Goal: Information Seeking & Learning: Learn about a topic

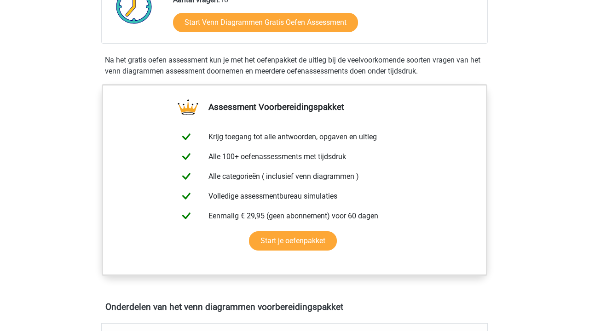
scroll to position [72, 0]
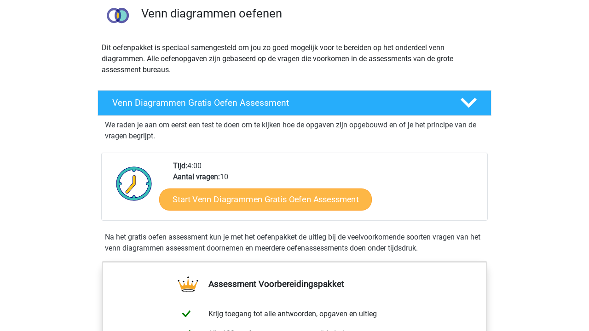
click at [199, 195] on link "Start Venn Diagrammen Gratis Oefen Assessment" at bounding box center [265, 200] width 213 height 22
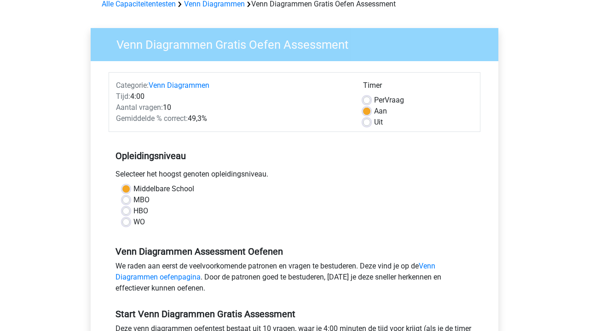
scroll to position [97, 0]
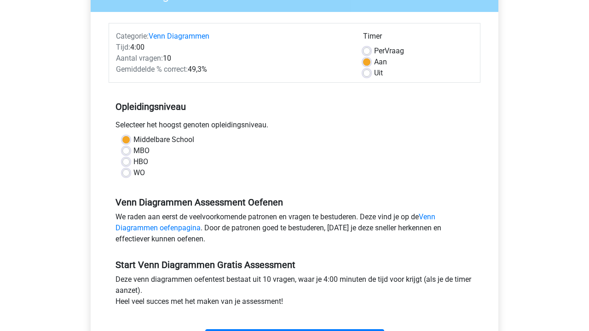
click at [133, 173] on label "WO" at bounding box center [139, 172] width 12 height 11
click at [122, 173] on input "WO" at bounding box center [125, 171] width 7 height 9
radio input "true"
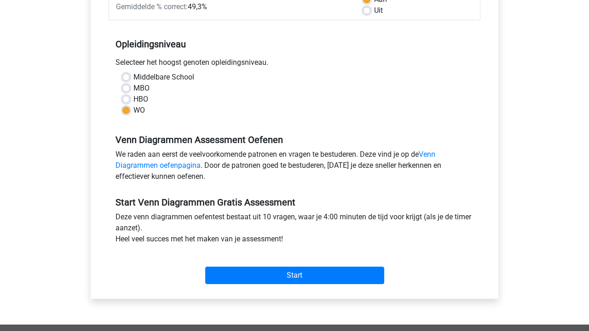
scroll to position [226, 0]
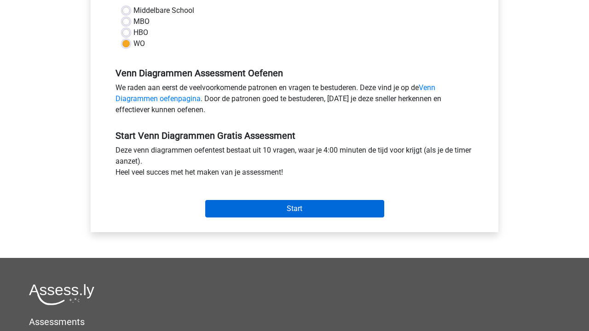
click at [305, 208] on input "Start" at bounding box center [294, 208] width 179 height 17
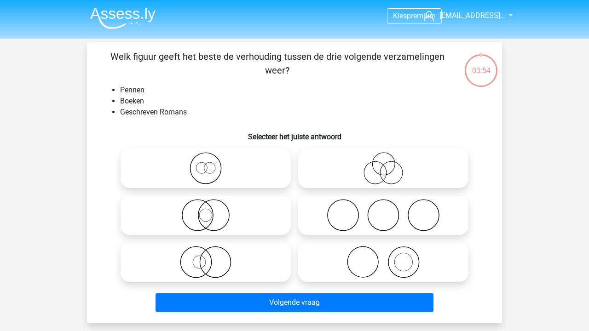
click at [372, 213] on icon at bounding box center [383, 215] width 163 height 32
click at [383, 211] on input "radio" at bounding box center [386, 208] width 6 height 6
radio input "true"
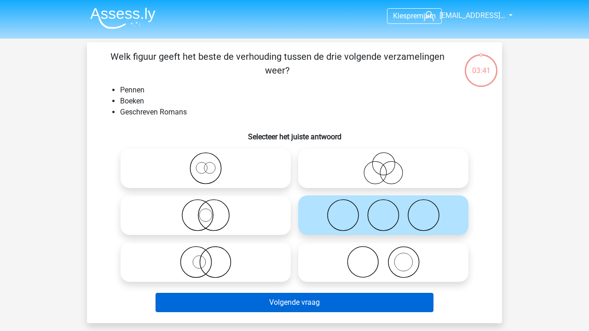
click at [247, 297] on button "Volgende vraag" at bounding box center [295, 302] width 278 height 19
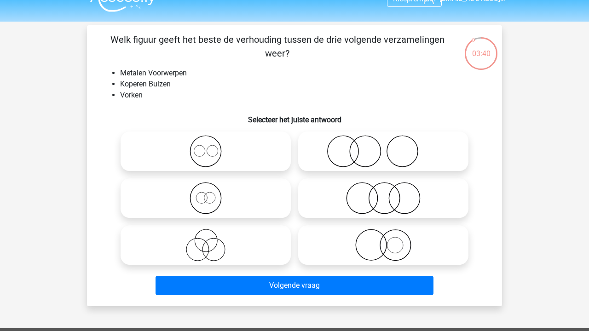
scroll to position [9, 0]
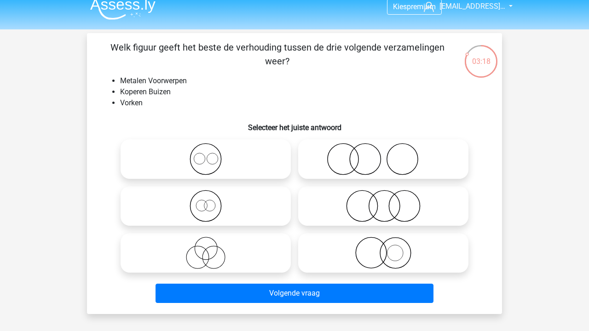
click at [369, 244] on icon at bounding box center [383, 253] width 163 height 32
click at [383, 244] on input "radio" at bounding box center [386, 245] width 6 height 6
radio input "true"
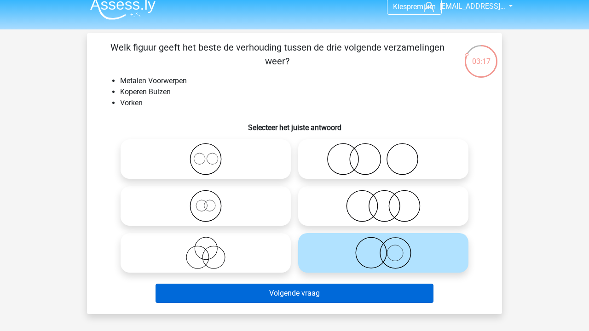
click at [291, 297] on button "Volgende vraag" at bounding box center [295, 293] width 278 height 19
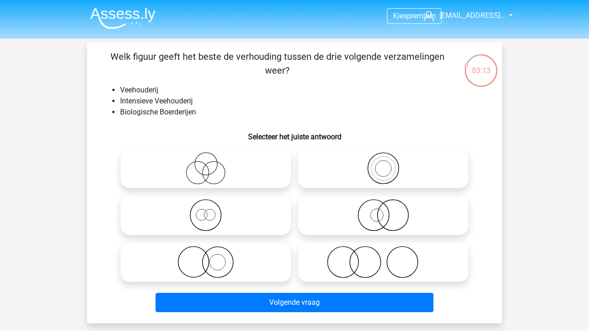
scroll to position [0, 0]
click at [183, 160] on icon at bounding box center [205, 168] width 163 height 32
click at [206, 160] on input "radio" at bounding box center [209, 161] width 6 height 6
radio input "true"
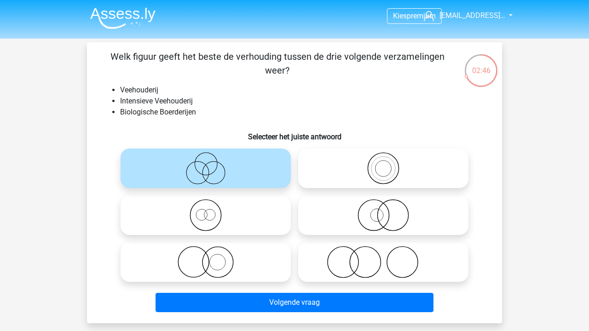
click at [342, 254] on icon at bounding box center [383, 262] width 163 height 32
click at [383, 254] on input "radio" at bounding box center [386, 255] width 6 height 6
radio input "true"
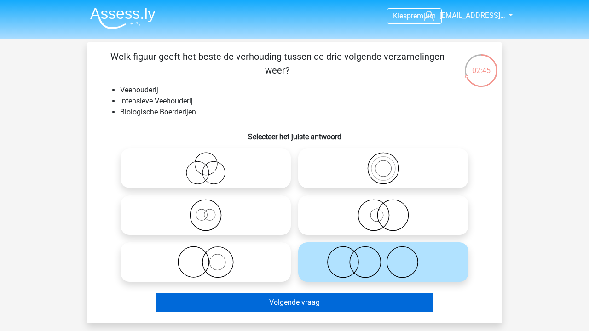
click at [323, 296] on button "Volgende vraag" at bounding box center [295, 302] width 278 height 19
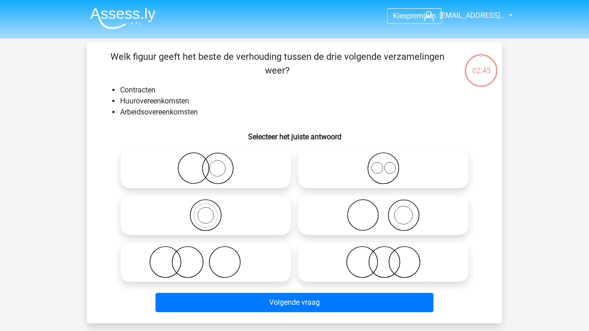
scroll to position [42, 0]
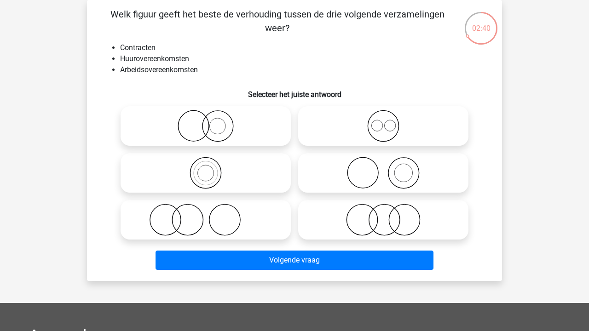
click at [358, 132] on icon at bounding box center [383, 126] width 163 height 32
click at [383, 121] on input "radio" at bounding box center [386, 118] width 6 height 6
radio input "true"
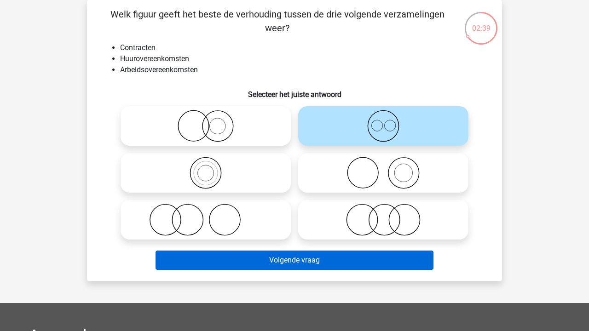
click at [289, 255] on button "Volgende vraag" at bounding box center [295, 260] width 278 height 19
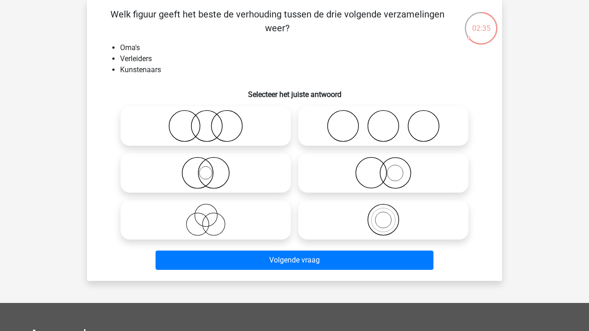
click at [196, 210] on icon at bounding box center [205, 220] width 163 height 32
click at [206, 210] on input "radio" at bounding box center [209, 212] width 6 height 6
radio input "true"
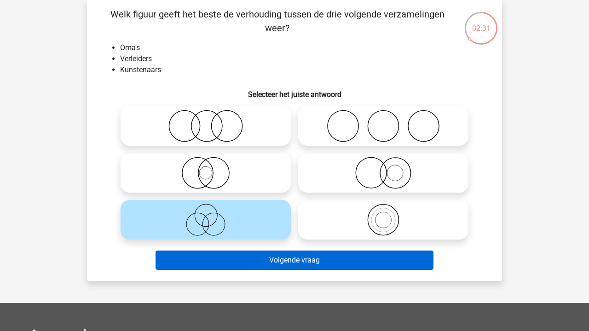
click at [221, 265] on button "Volgende vraag" at bounding box center [295, 260] width 278 height 19
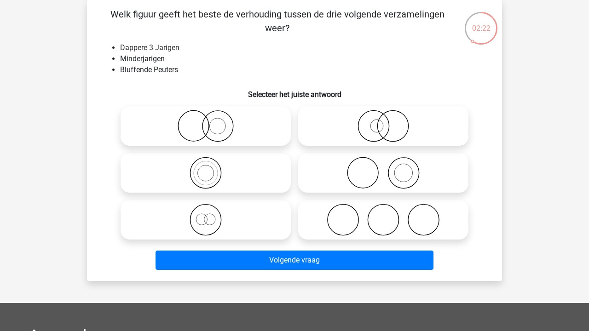
click at [254, 221] on icon at bounding box center [205, 220] width 163 height 32
click at [212, 215] on input "radio" at bounding box center [209, 212] width 6 height 6
radio input "true"
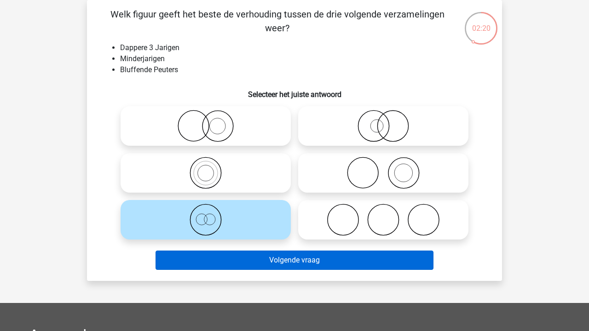
click at [247, 264] on button "Volgende vraag" at bounding box center [295, 260] width 278 height 19
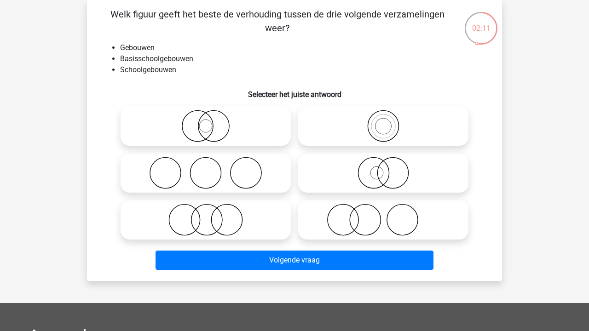
click at [349, 124] on icon at bounding box center [383, 126] width 163 height 32
click at [383, 121] on input "radio" at bounding box center [386, 118] width 6 height 6
radio input "true"
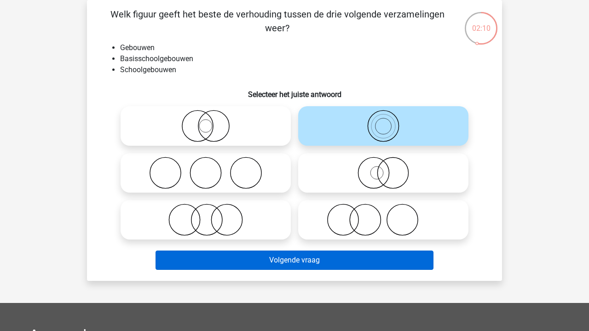
click at [300, 262] on button "Volgende vraag" at bounding box center [295, 260] width 278 height 19
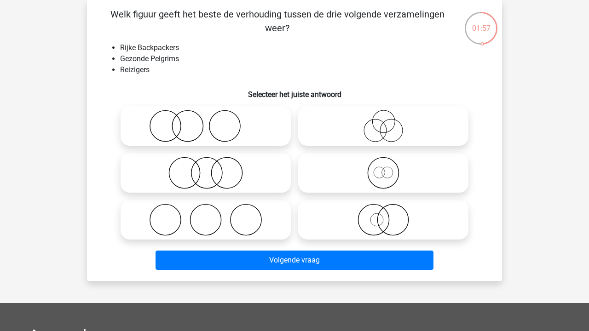
click at [574, 2] on div "Kies premium 141229@edu.pc… 141229@edu.pcc.nu" at bounding box center [294, 252] width 589 height 588
click at [224, 171] on icon at bounding box center [205, 173] width 163 height 32
click at [212, 168] on input "radio" at bounding box center [209, 165] width 6 height 6
radio input "true"
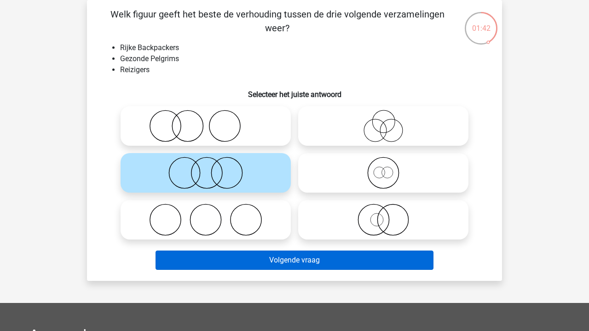
click at [216, 263] on button "Volgende vraag" at bounding box center [295, 260] width 278 height 19
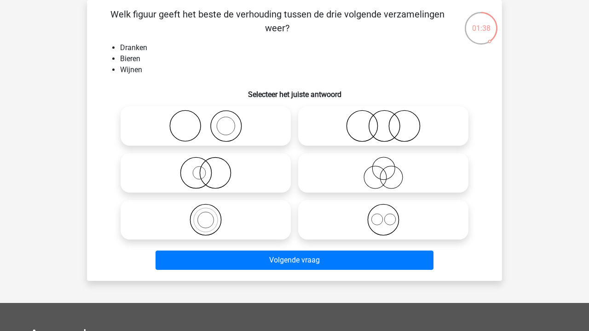
click at [313, 237] on label at bounding box center [383, 220] width 170 height 40
click at [383, 215] on input "radio" at bounding box center [386, 212] width 6 height 6
radio input "true"
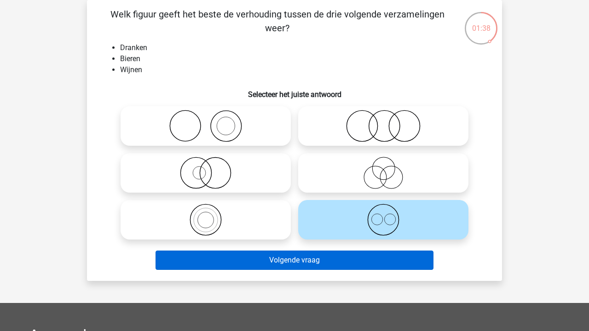
click at [304, 261] on button "Volgende vraag" at bounding box center [295, 260] width 278 height 19
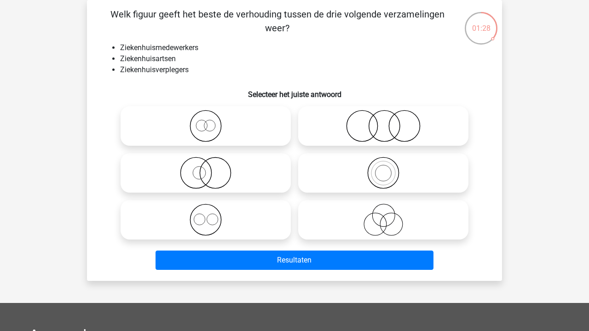
click at [154, 227] on icon at bounding box center [205, 220] width 163 height 32
click at [206, 215] on input "radio" at bounding box center [209, 212] width 6 height 6
radio input "true"
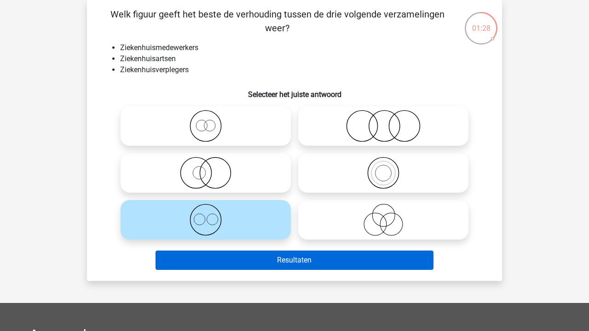
click at [192, 257] on button "Resultaten" at bounding box center [295, 260] width 278 height 19
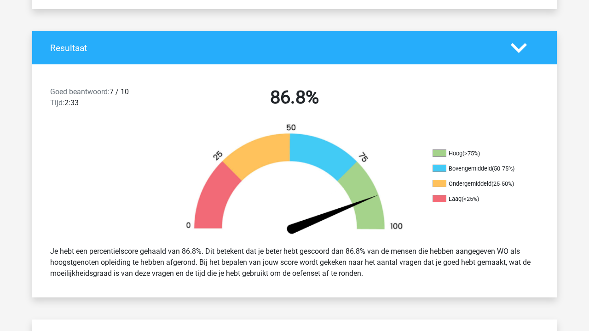
scroll to position [171, 0]
